Goal: Task Accomplishment & Management: Complete application form

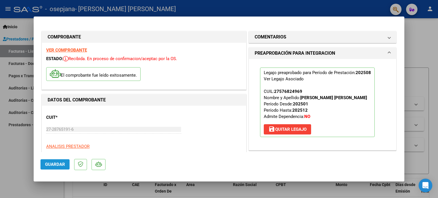
click at [56, 164] on span "Guardar" at bounding box center [55, 164] width 20 height 5
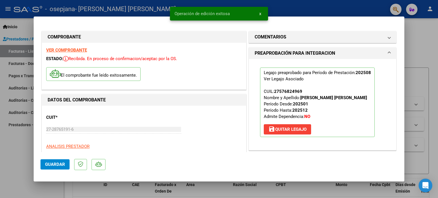
click at [424, 45] on div at bounding box center [219, 99] width 438 height 198
type input "$ 0,00"
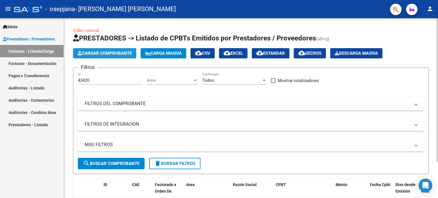
click at [98, 52] on span "Cargar Comprobante" at bounding box center [105, 53] width 54 height 5
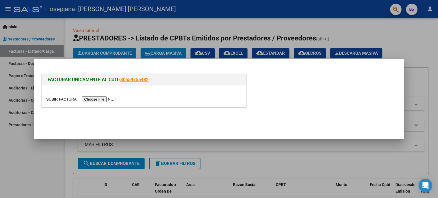
click at [94, 99] on input "file" at bounding box center [82, 99] width 72 height 6
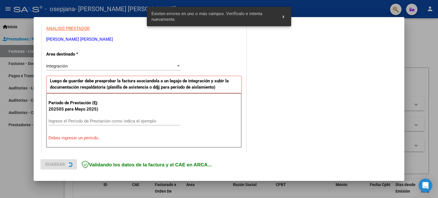
scroll to position [123, 0]
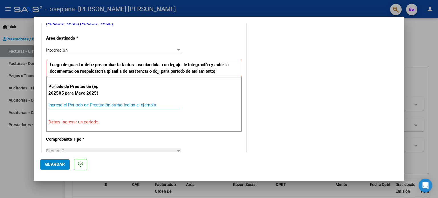
click at [50, 106] on input "Ingrese el Período de Prestación como indica el ejemplo" at bounding box center [115, 104] width 132 height 5
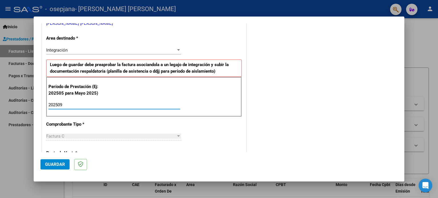
type input "202509"
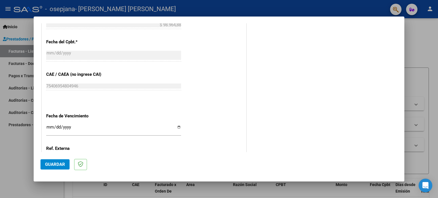
scroll to position [372, 0]
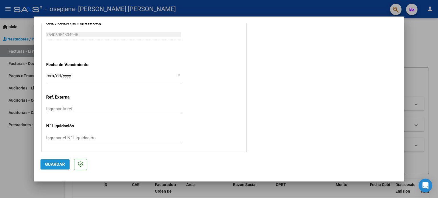
click at [54, 162] on button "Guardar" at bounding box center [55, 165] width 29 height 10
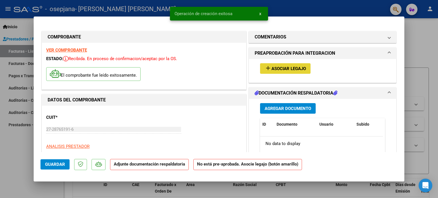
click at [287, 64] on button "add Asociar Legajo" at bounding box center [285, 68] width 51 height 11
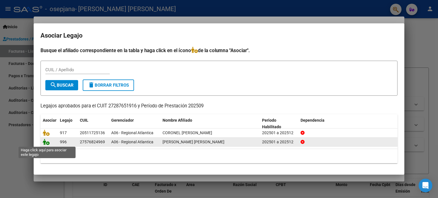
click at [45, 142] on icon at bounding box center [46, 142] width 7 height 6
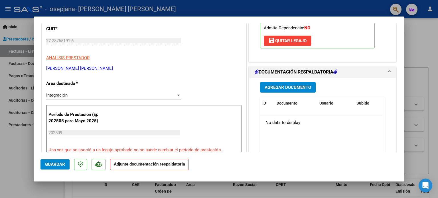
scroll to position [89, 0]
click at [296, 85] on span "Agregar Documento" at bounding box center [288, 87] width 47 height 5
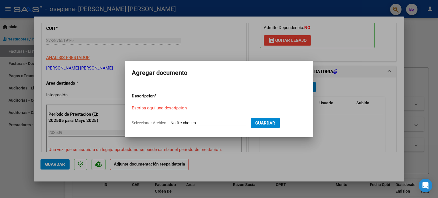
click at [181, 122] on input "Seleccionar Archivo" at bounding box center [209, 123] width 76 height 5
type input "C:\fakepath\CamScanner [DATE] 10.46.pdf"
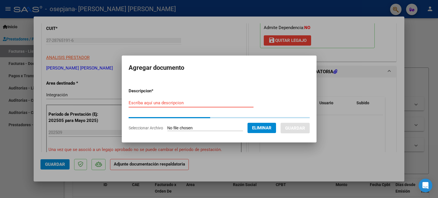
click at [148, 102] on input "Escriba aquí una descripcion" at bounding box center [191, 102] width 125 height 5
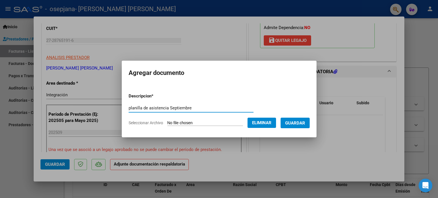
type input "planilla de asistencia Septiembre"
click at [299, 122] on span "Guardar" at bounding box center [295, 123] width 20 height 5
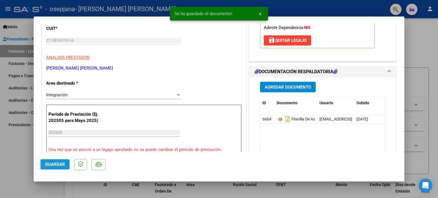
click at [59, 164] on span "Guardar" at bounding box center [55, 164] width 20 height 5
click at [261, 12] on span "x" at bounding box center [260, 13] width 2 height 5
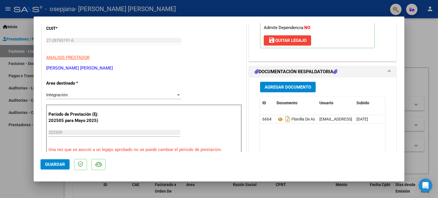
click at [428, 39] on div at bounding box center [219, 99] width 438 height 198
type input "$ 0,00"
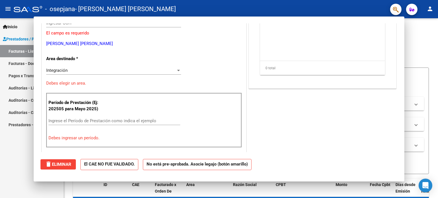
scroll to position [72, 0]
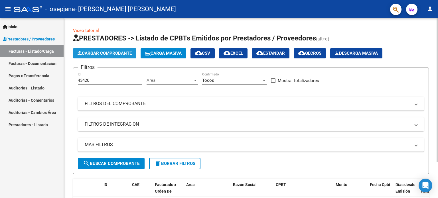
click at [106, 52] on span "Cargar Comprobante" at bounding box center [105, 53] width 54 height 5
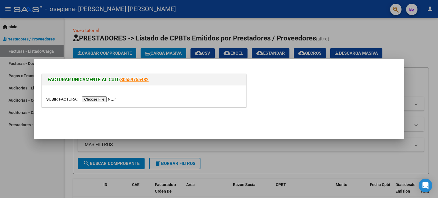
click at [94, 99] on input "file" at bounding box center [82, 99] width 72 height 6
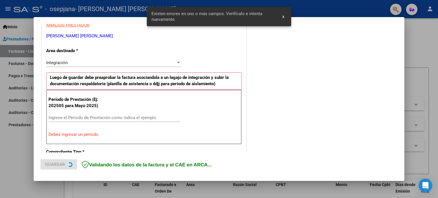
scroll to position [123, 0]
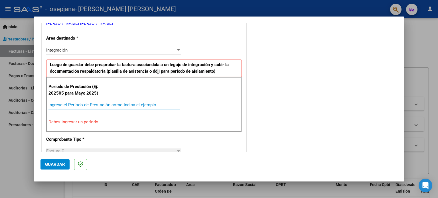
click at [55, 107] on input "Ingrese el Período de Prestación como indica el ejemplo" at bounding box center [115, 104] width 132 height 5
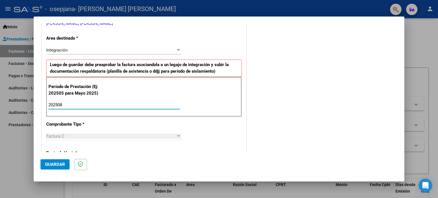
type input "202508"
click at [61, 165] on span "Guardar" at bounding box center [55, 164] width 20 height 5
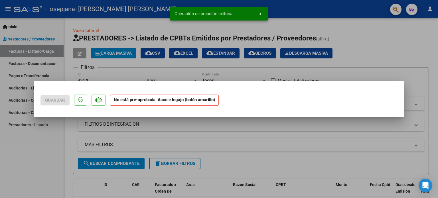
scroll to position [0, 0]
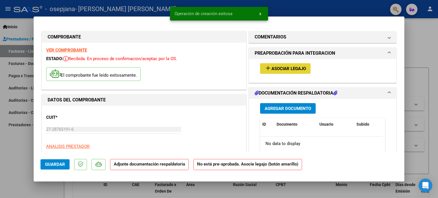
click at [288, 69] on span "Asociar Legajo" at bounding box center [289, 68] width 35 height 5
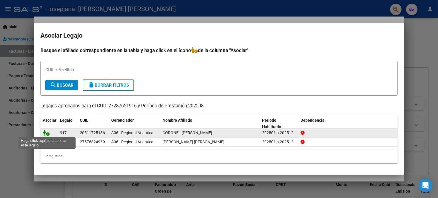
click at [46, 132] on icon at bounding box center [46, 133] width 7 height 6
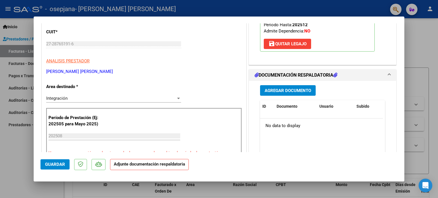
scroll to position [88, 0]
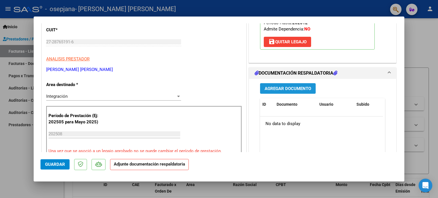
click at [291, 86] on span "Agregar Documento" at bounding box center [288, 88] width 47 height 5
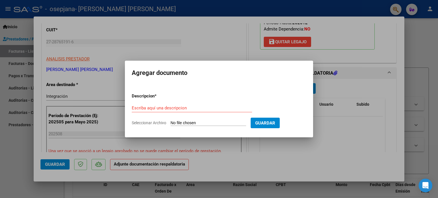
click at [180, 122] on input "Seleccionar Archivo" at bounding box center [209, 123] width 76 height 5
type input "C:\fakepath\CamScanner [DATE] 10.53.pdf"
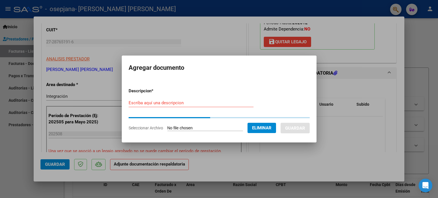
click at [143, 99] on div "Escriba aquí una descripcion" at bounding box center [191, 103] width 125 height 9
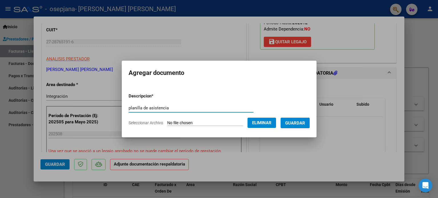
type input "planilla de asistencia"
click at [296, 123] on span "Guardar" at bounding box center [295, 123] width 20 height 5
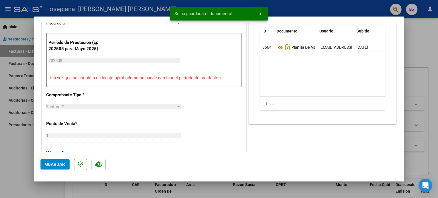
scroll to position [162, 0]
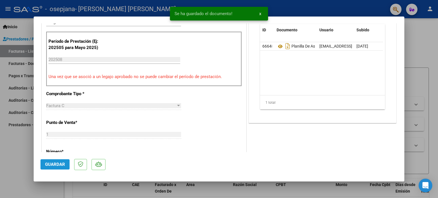
click at [48, 164] on span "Guardar" at bounding box center [55, 164] width 20 height 5
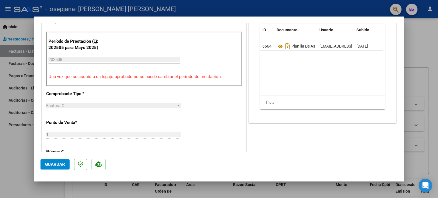
click at [436, 49] on div at bounding box center [219, 99] width 438 height 198
type input "$ 0,00"
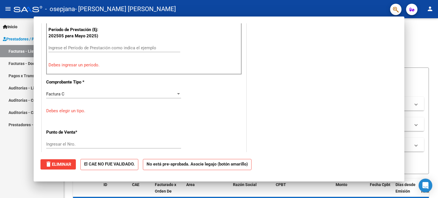
scroll to position [138, 0]
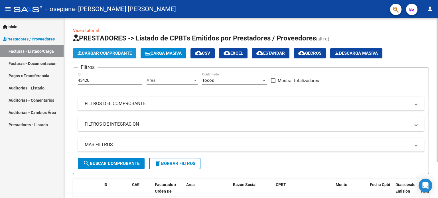
click at [110, 53] on span "Cargar Comprobante" at bounding box center [105, 53] width 54 height 5
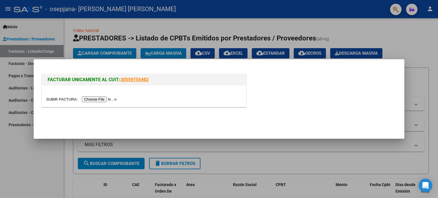
click at [90, 100] on input "file" at bounding box center [82, 99] width 72 height 6
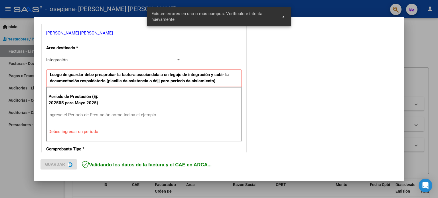
scroll to position [123, 0]
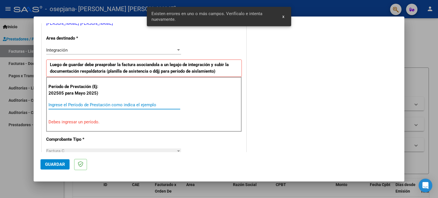
click at [63, 106] on input "Ingrese el Período de Prestación como indica el ejemplo" at bounding box center [115, 104] width 132 height 5
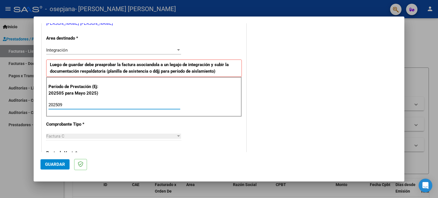
type input "202509"
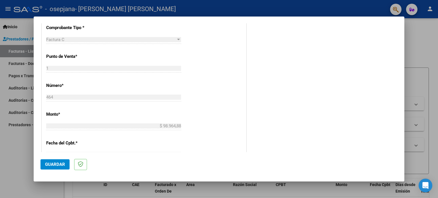
scroll to position [227, 0]
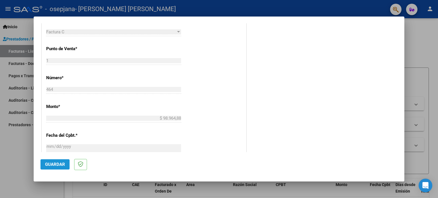
click at [54, 162] on span "Guardar" at bounding box center [55, 164] width 20 height 5
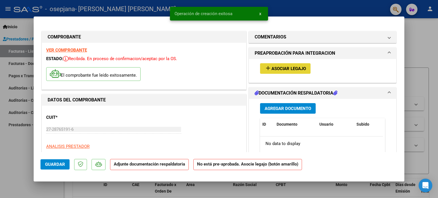
click at [293, 69] on span "Asociar Legajo" at bounding box center [289, 68] width 35 height 5
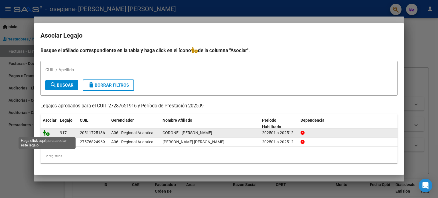
click at [45, 131] on icon at bounding box center [46, 133] width 7 height 6
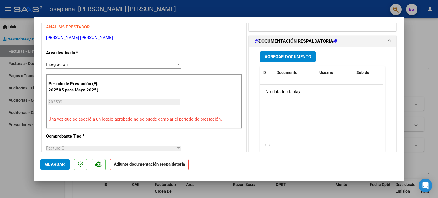
scroll to position [124, 0]
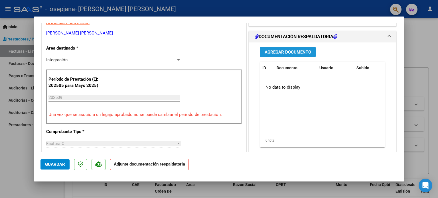
click at [297, 52] on span "Agregar Documento" at bounding box center [288, 52] width 47 height 5
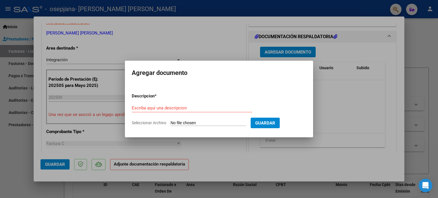
click at [183, 123] on input "Seleccionar Archivo" at bounding box center [209, 123] width 76 height 5
type input "C:\fakepath\CamScanner [DATE] 10.57.pdf"
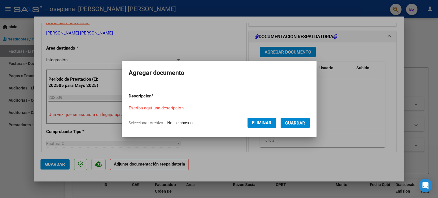
click at [146, 107] on input "Escriba aquí una descripcion" at bounding box center [191, 108] width 125 height 5
type input "planilla de asistencia"
click at [290, 122] on span "Guardar" at bounding box center [295, 123] width 20 height 5
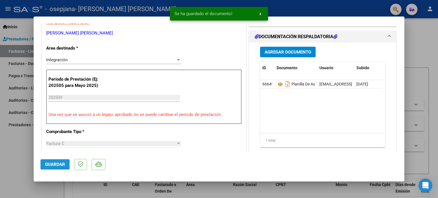
click at [47, 164] on span "Guardar" at bounding box center [55, 164] width 20 height 5
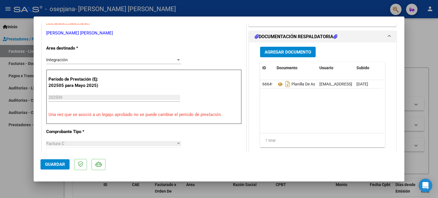
click at [431, 41] on div at bounding box center [219, 99] width 438 height 198
type input "$ 0,00"
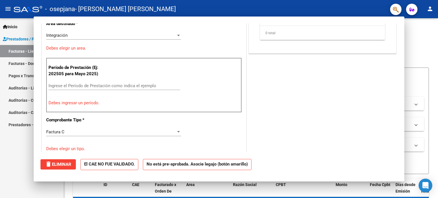
scroll to position [99, 0]
